Goal: Task Accomplishment & Management: Use online tool/utility

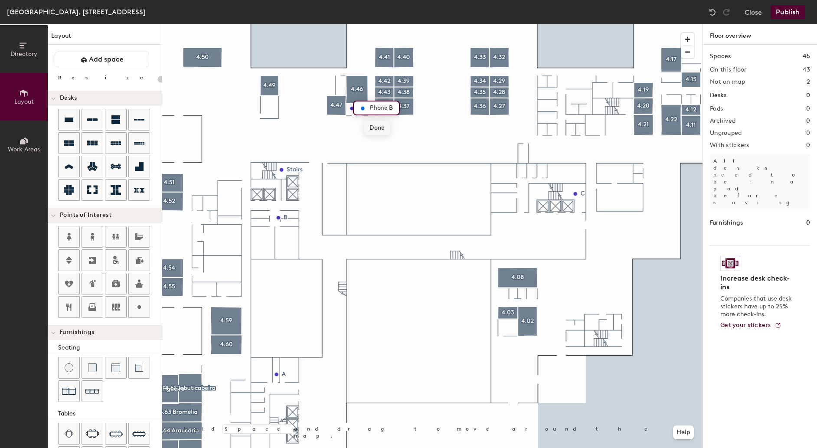
click at [377, 130] on span "Done" at bounding box center [377, 128] width 26 height 15
click at [790, 13] on button "Publish" at bounding box center [787, 12] width 34 height 14
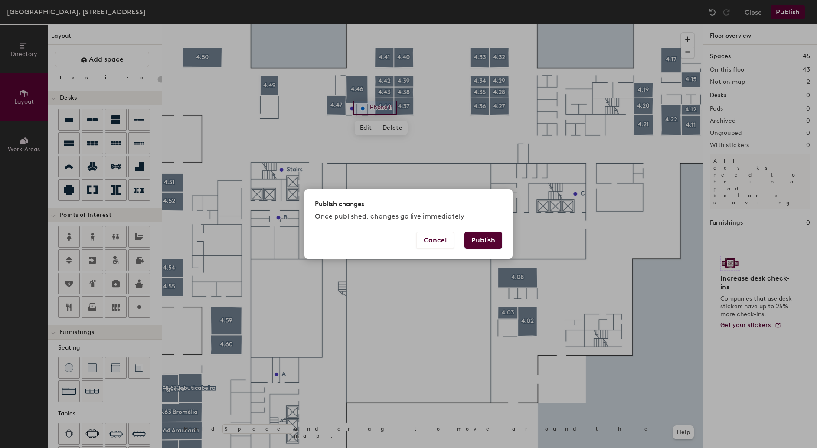
click at [489, 238] on button "Publish" at bounding box center [483, 240] width 38 height 16
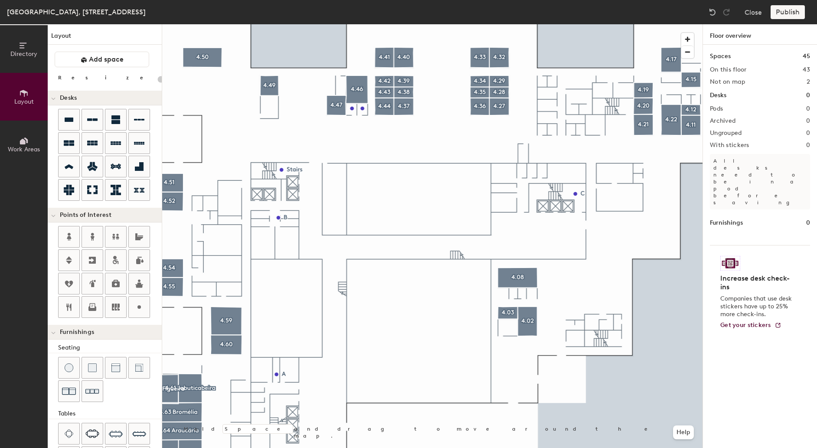
type input "20"
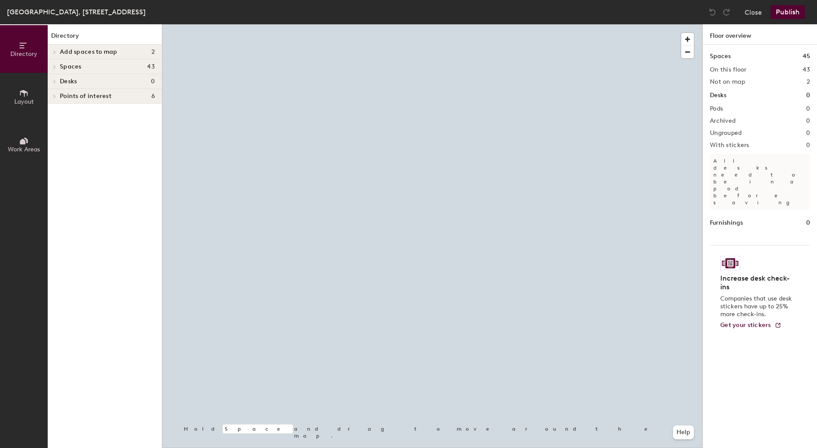
click at [25, 100] on span "Layout" at bounding box center [24, 101] width 20 height 7
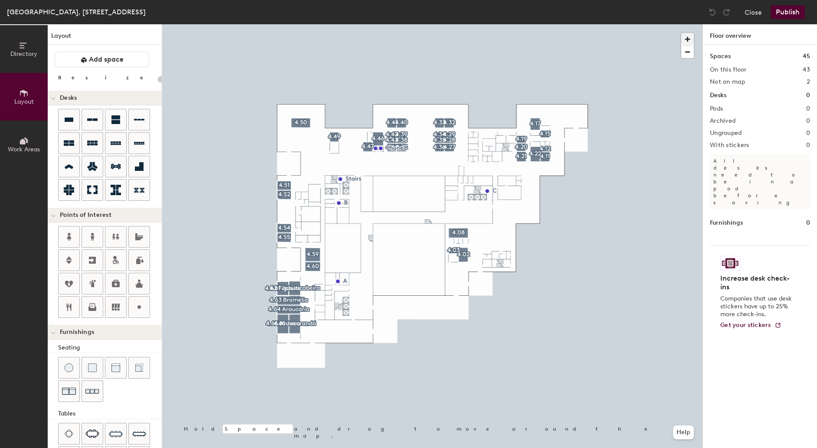
click at [687, 37] on span "button" at bounding box center [687, 39] width 13 height 13
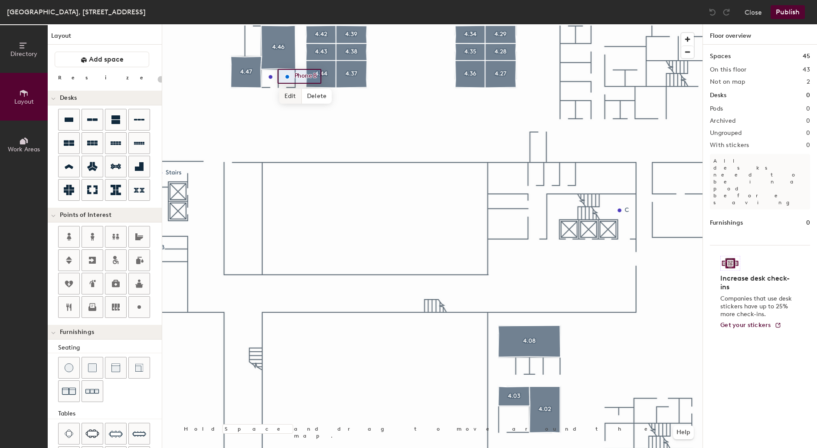
click at [288, 95] on span "Edit" at bounding box center [290, 96] width 23 height 15
click at [288, 70] on div "Phone B" at bounding box center [300, 76] width 47 height 15
click at [307, 97] on span "Done" at bounding box center [302, 102] width 26 height 15
click at [272, 96] on span "Edit" at bounding box center [274, 96] width 23 height 15
click at [273, 70] on div "Phone B" at bounding box center [284, 76] width 47 height 15
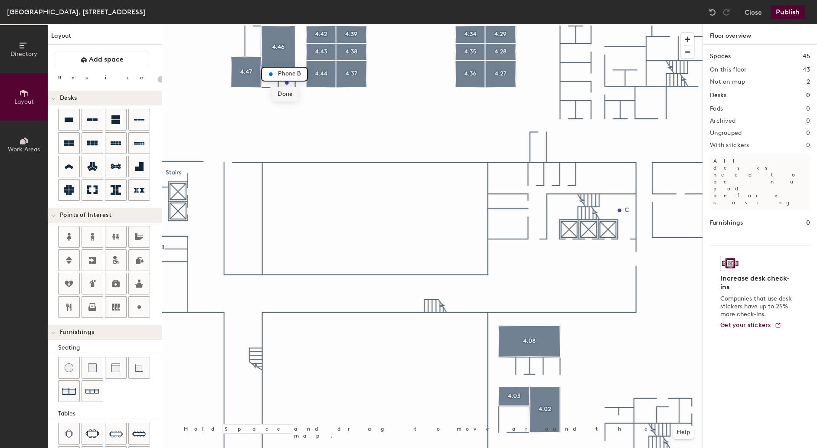
click at [285, 94] on span "Done" at bounding box center [285, 94] width 26 height 15
click at [787, 13] on button "Publish" at bounding box center [787, 12] width 34 height 14
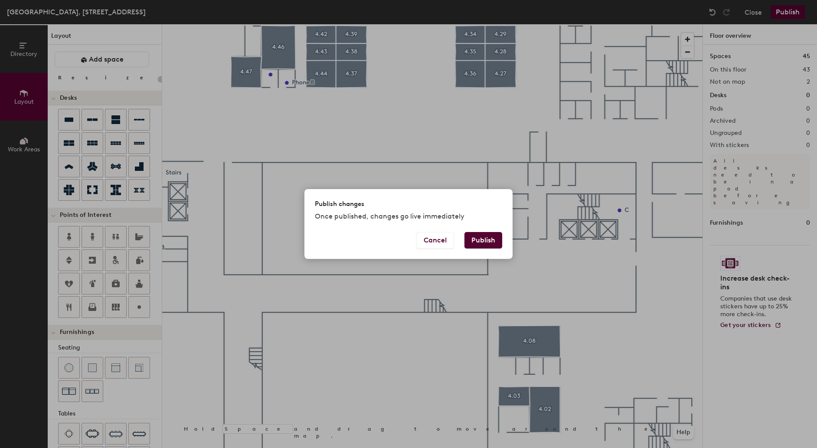
click at [489, 238] on button "Publish" at bounding box center [483, 240] width 38 height 16
type input "20"
